Goal: Information Seeking & Learning: Find specific fact

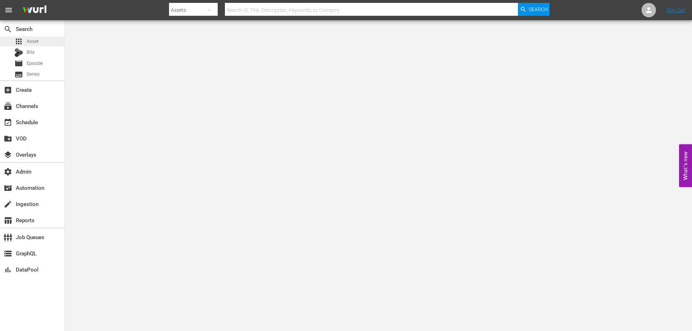
click at [44, 41] on div "apps Asset" at bounding box center [32, 41] width 65 height 10
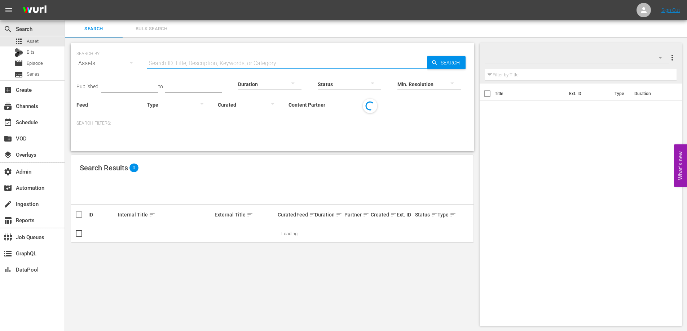
click at [199, 61] on input "text" at bounding box center [287, 63] width 280 height 17
paste input "56426731"
type input "56426731"
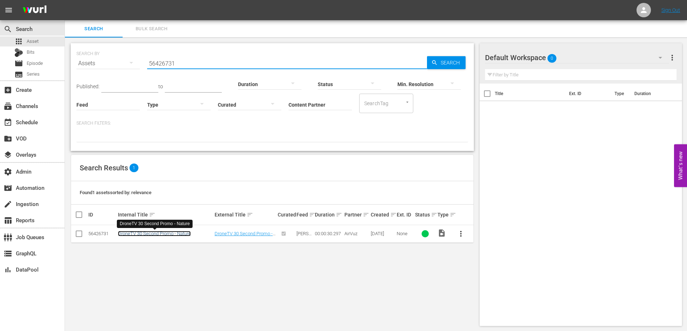
click at [149, 231] on link "DroneTV 30 Second Promo - Nature" at bounding box center [154, 233] width 73 height 5
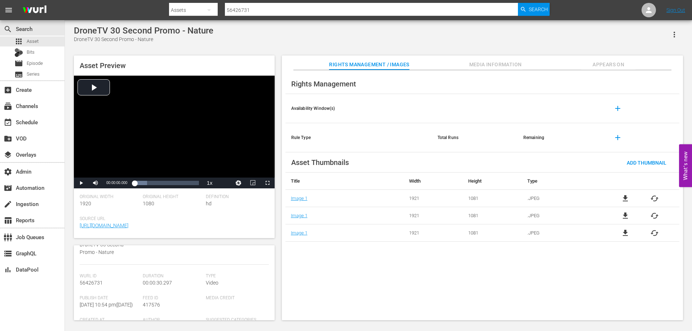
scroll to position [9, 0]
click at [507, 64] on span "Media Information" at bounding box center [496, 64] width 54 height 9
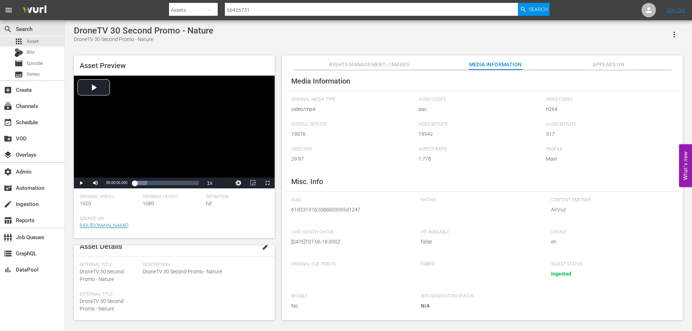
scroll to position [4, 0]
click at [670, 33] on button "button" at bounding box center [674, 34] width 17 height 17
click at [653, 52] on div "Segmentation Clips" at bounding box center [642, 54] width 69 height 17
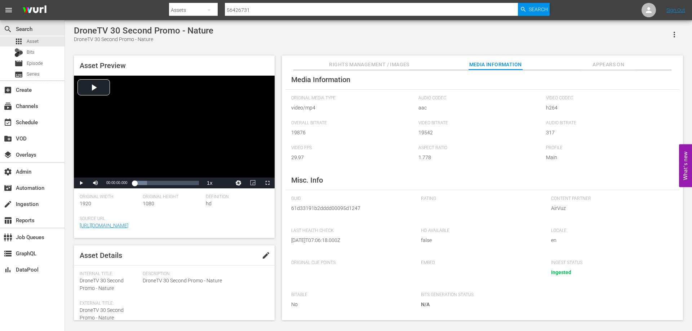
click at [606, 59] on button "Appears On" at bounding box center [609, 63] width 54 height 14
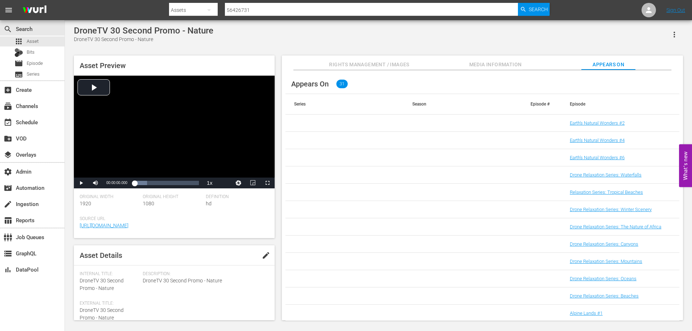
click at [553, 32] on div "DroneTV 30 Second Promo - Nature DroneTV 30 Second Promo - Nature" at bounding box center [378, 35] width 609 height 18
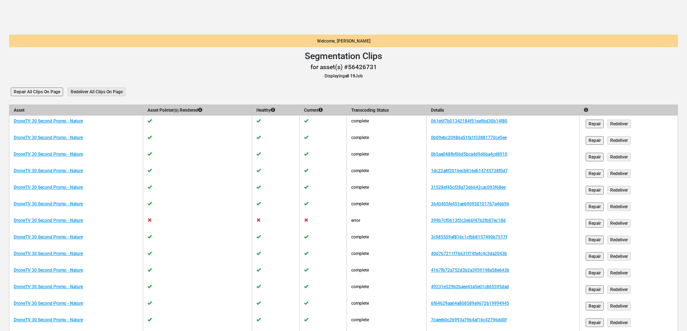
scroll to position [145, 0]
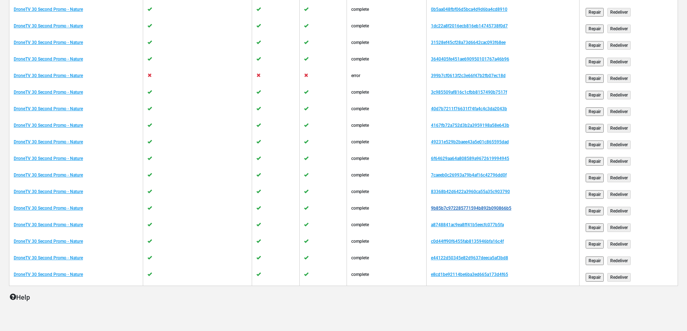
click at [450, 208] on link "9b85b7c972285771594b892b090866b5" at bounding box center [471, 208] width 80 height 5
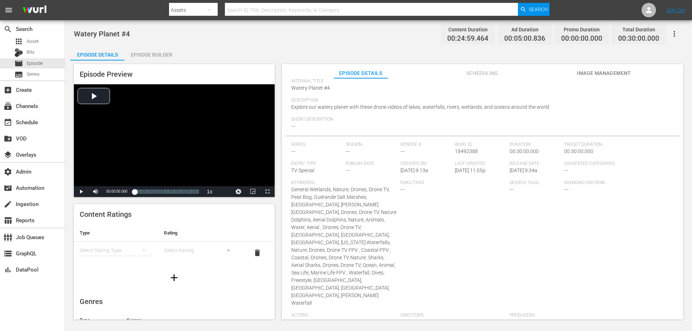
click at [149, 55] on div "Episode Builder" at bounding box center [151, 54] width 54 height 17
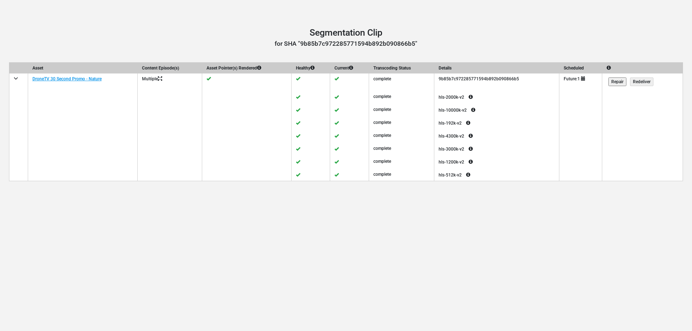
click at [477, 96] on icon at bounding box center [470, 97] width 13 height 9
click at [533, 221] on div "Segmentation Clip Segmentation Clip for SHA "9b85b7c972285771594b892b090866b5" …" at bounding box center [346, 165] width 692 height 331
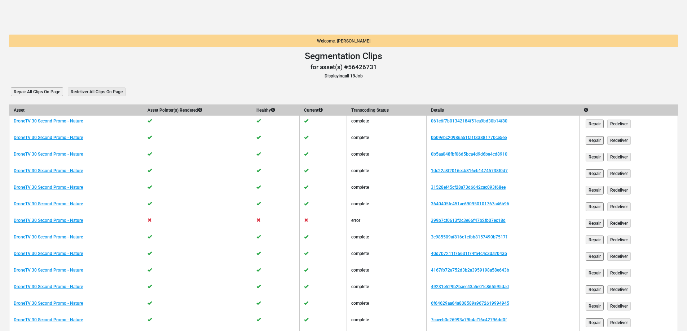
scroll to position [145, 0]
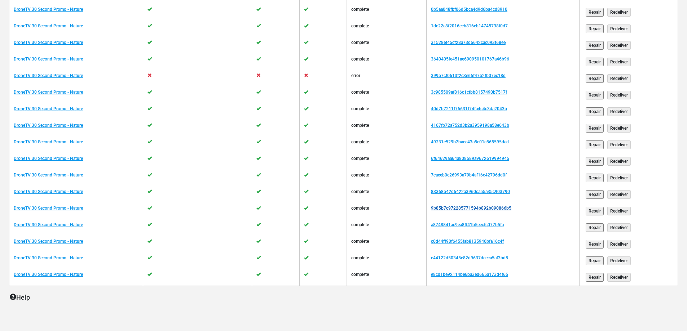
click at [460, 206] on link "9b85b7c972285771594b892b090866b5" at bounding box center [471, 208] width 80 height 5
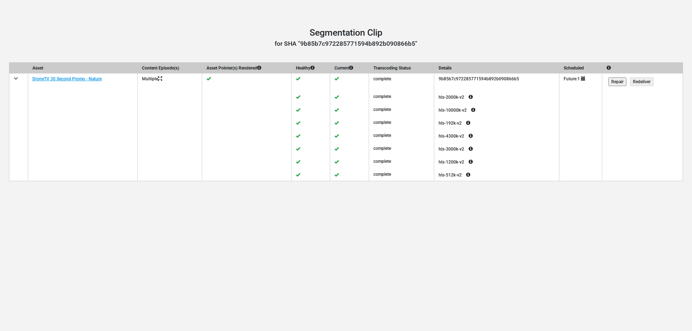
click at [475, 123] on icon at bounding box center [468, 123] width 13 height 9
click at [477, 134] on icon at bounding box center [470, 136] width 13 height 9
click at [474, 135] on icon at bounding box center [470, 136] width 13 height 9
click at [477, 135] on icon at bounding box center [470, 136] width 13 height 9
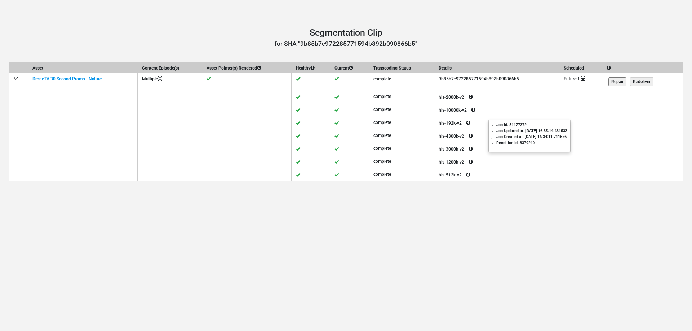
click at [477, 149] on icon at bounding box center [470, 149] width 13 height 9
click at [477, 148] on icon at bounding box center [470, 149] width 13 height 9
